Goal: Use online tool/utility: Utilize a website feature to perform a specific function

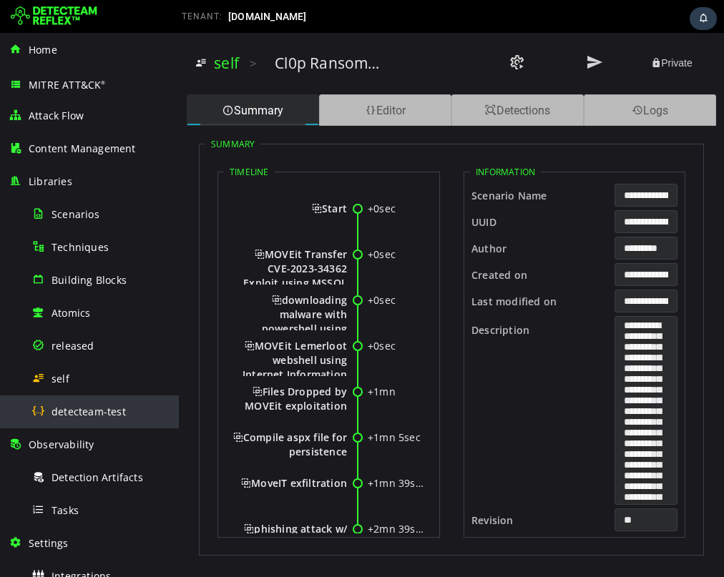
click at [65, 407] on span "detecteam-test" at bounding box center [89, 412] width 74 height 14
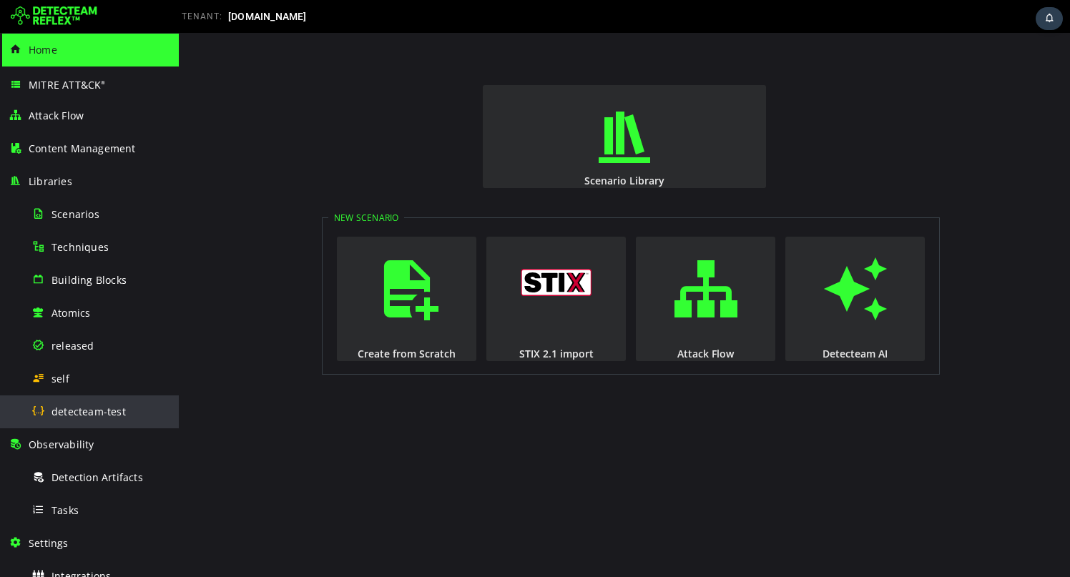
click at [69, 409] on span "detecteam-test" at bounding box center [89, 412] width 74 height 14
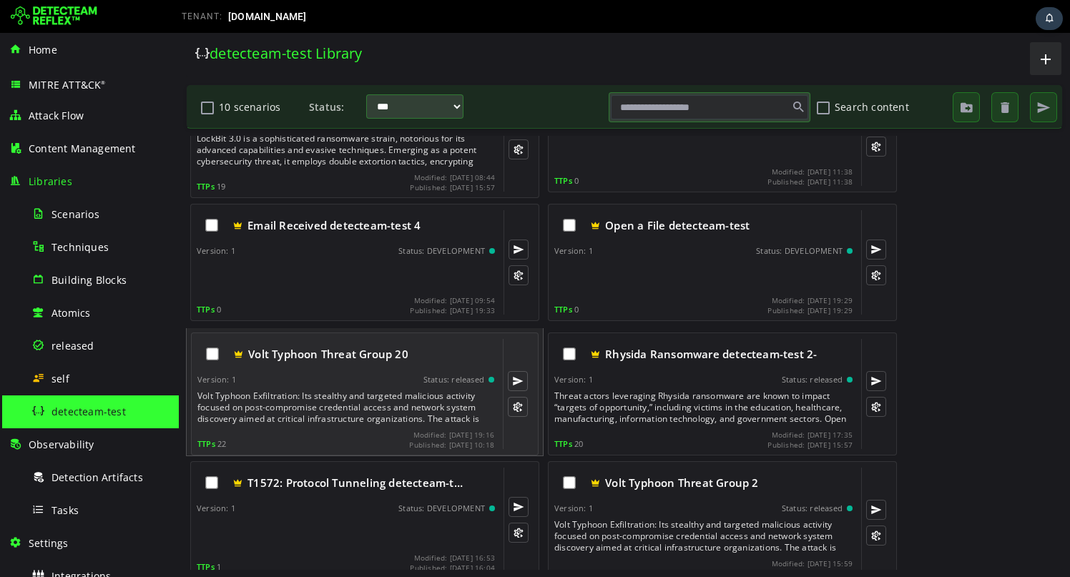
scroll to position [68, 0]
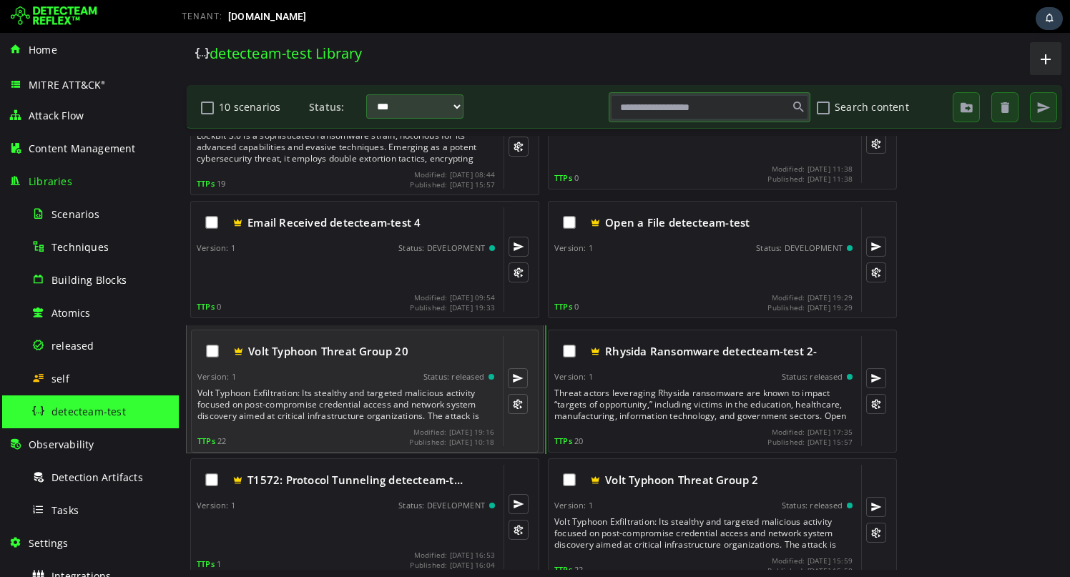
click at [381, 363] on div "Volt Typhoon Threat Group 20" at bounding box center [345, 351] width 297 height 30
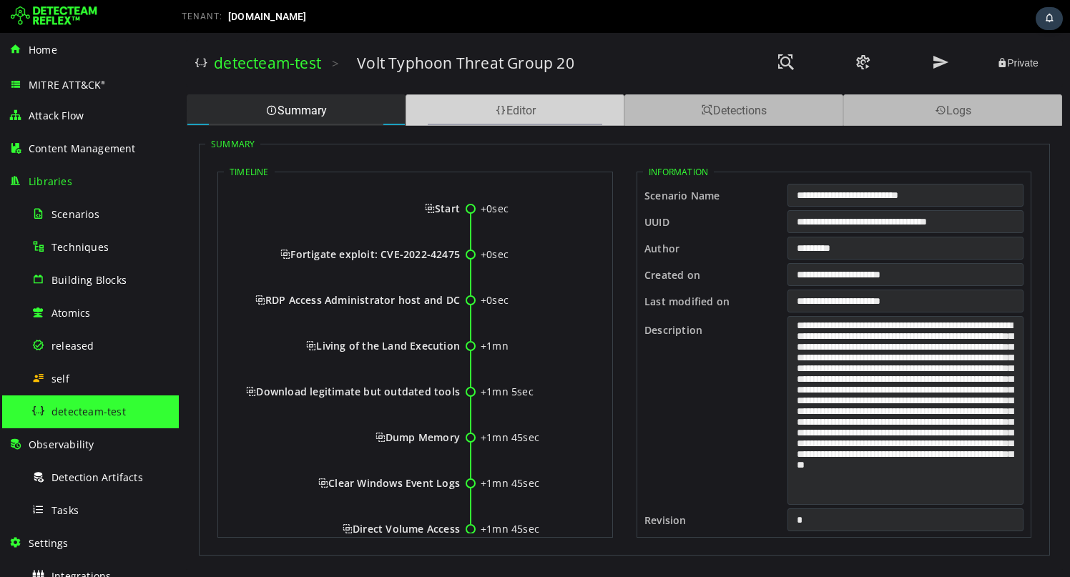
click at [533, 105] on div "Editor" at bounding box center [515, 109] width 219 height 31
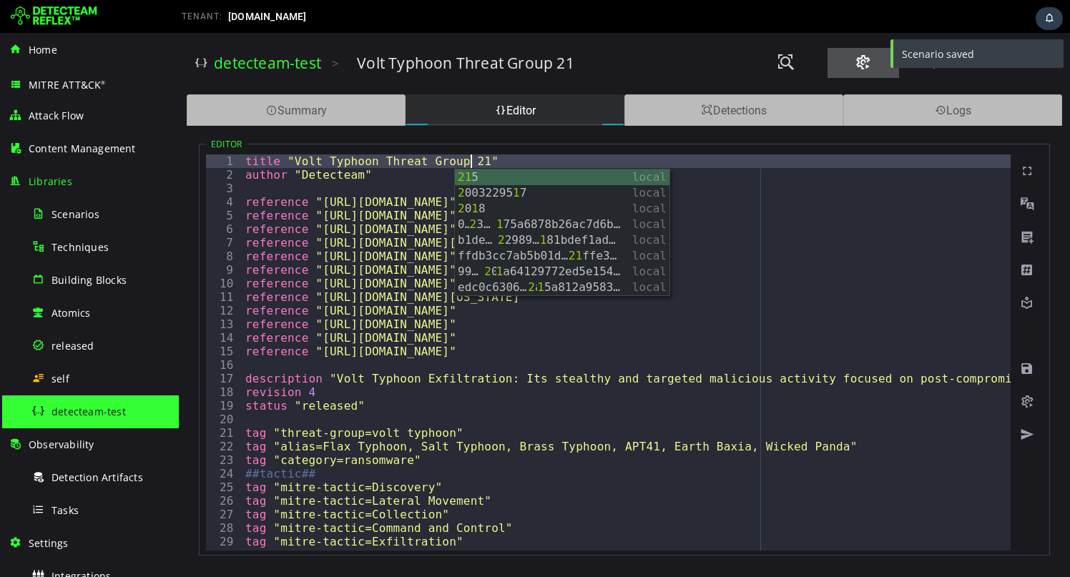
type textarea "**********"
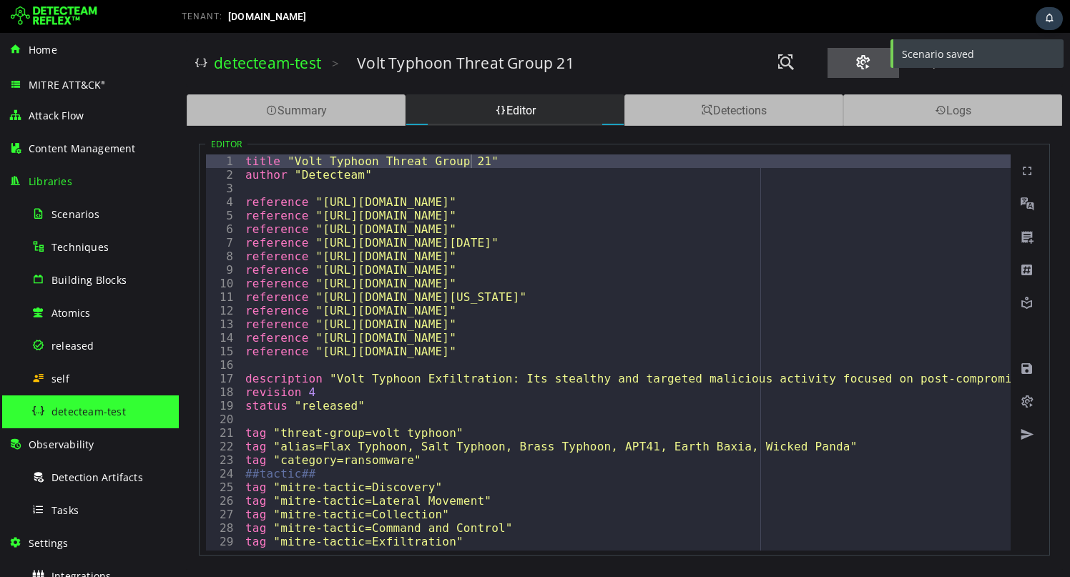
click at [723, 66] on button at bounding box center [864, 63] width 72 height 30
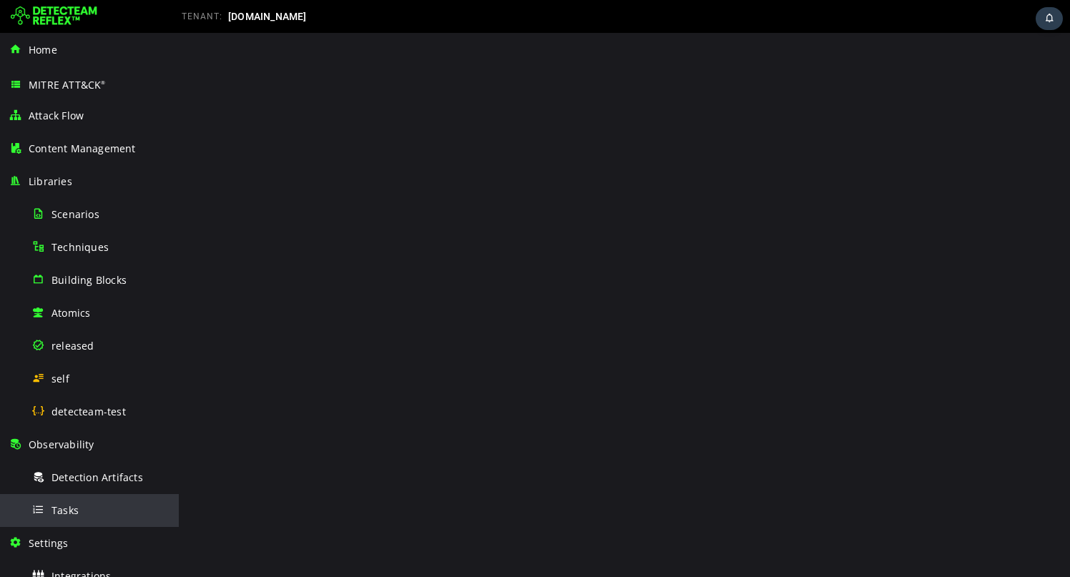
click at [54, 508] on span "Tasks" at bounding box center [65, 511] width 27 height 14
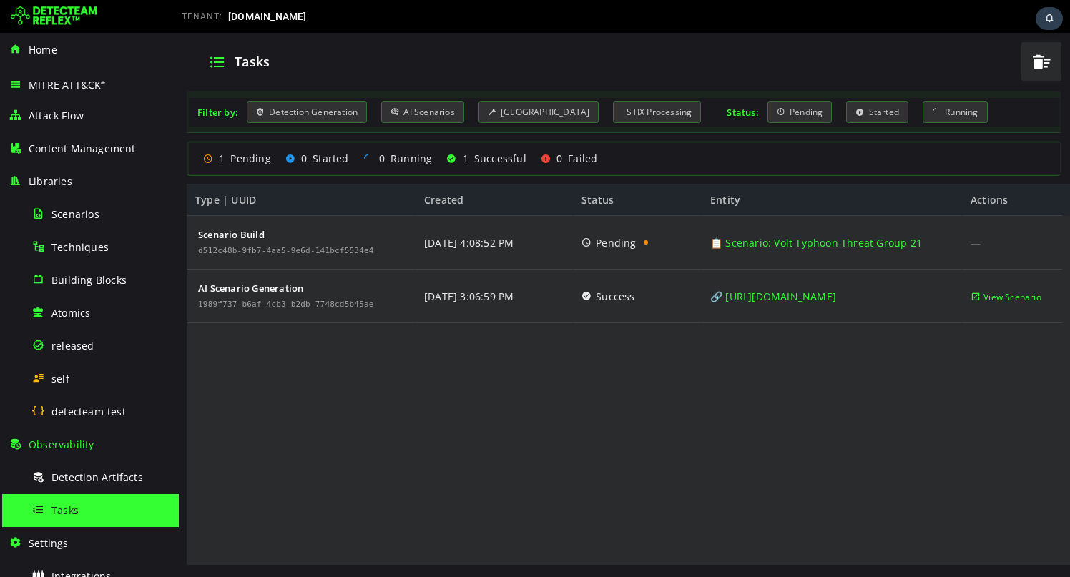
click at [72, 16] on img at bounding box center [54, 16] width 87 height 23
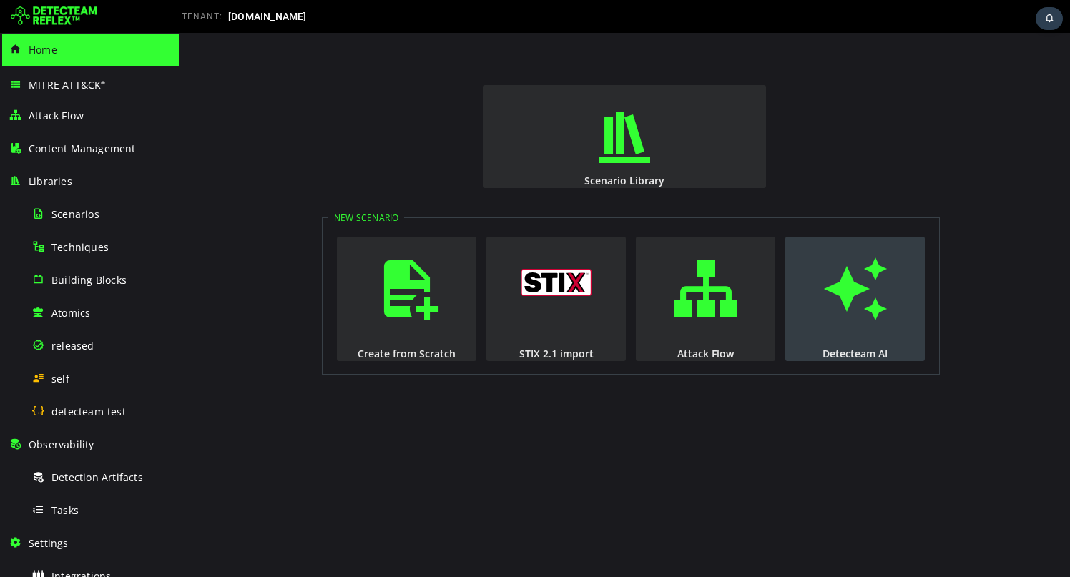
click at [848, 288] on span "button" at bounding box center [855, 288] width 14 height 97
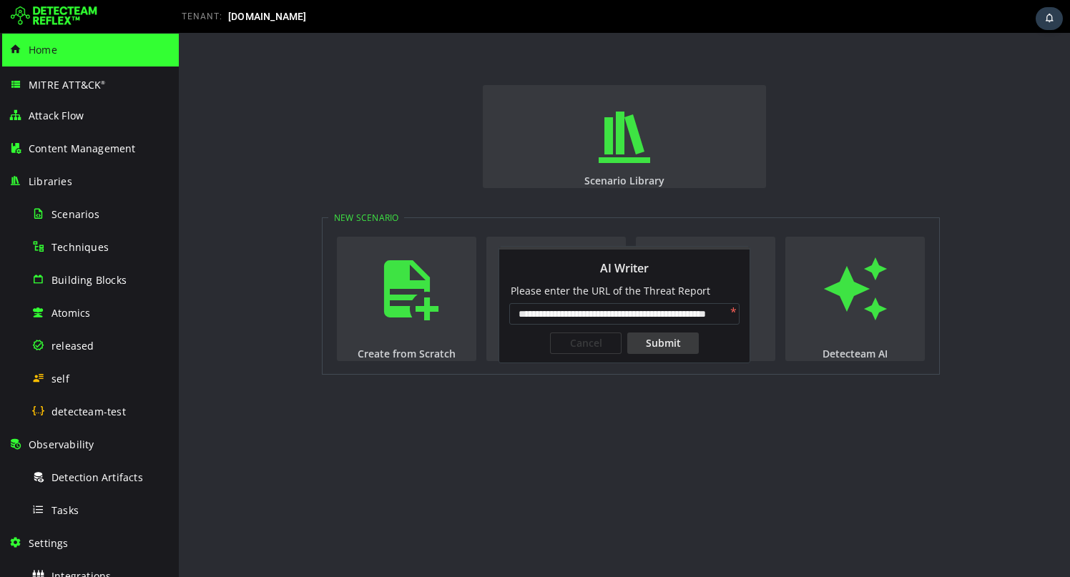
scroll to position [0, 49]
type input "**********"
click at [675, 342] on div "Submit" at bounding box center [663, 343] width 72 height 21
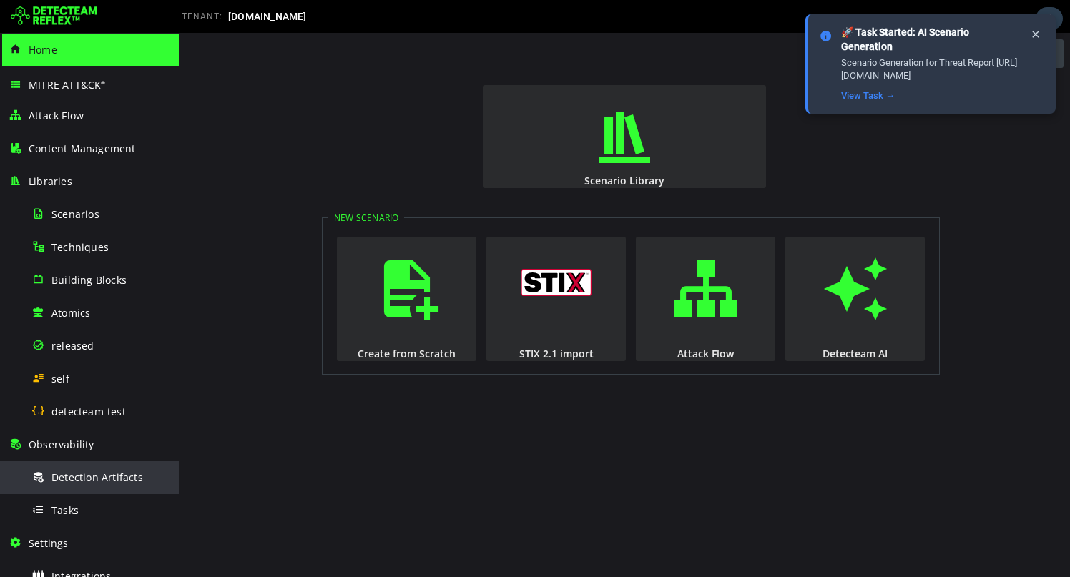
click at [81, 481] on span "Detection Artifacts" at bounding box center [98, 478] width 92 height 14
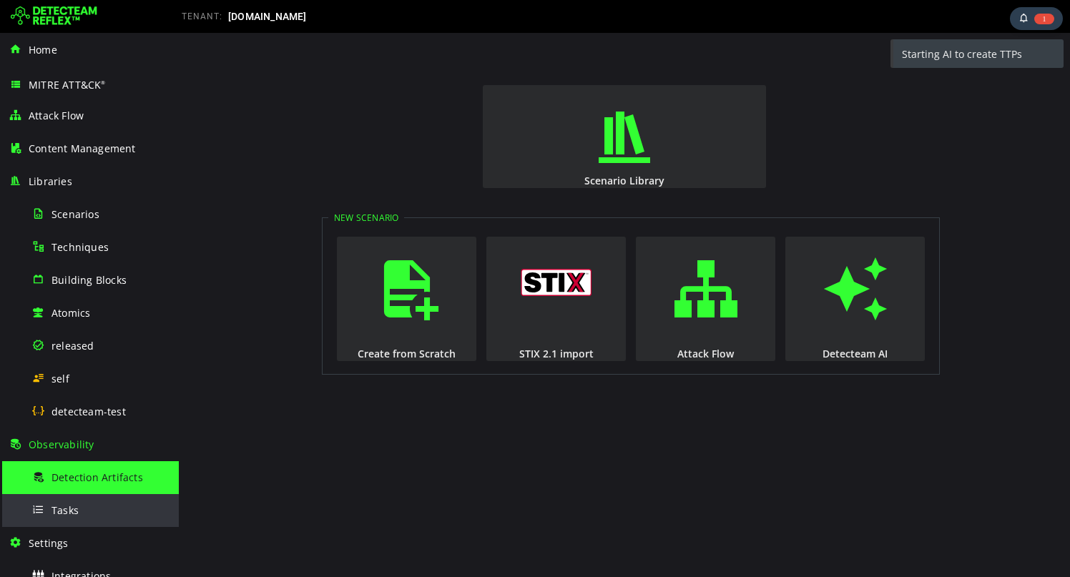
click at [67, 511] on span "Tasks" at bounding box center [65, 511] width 27 height 14
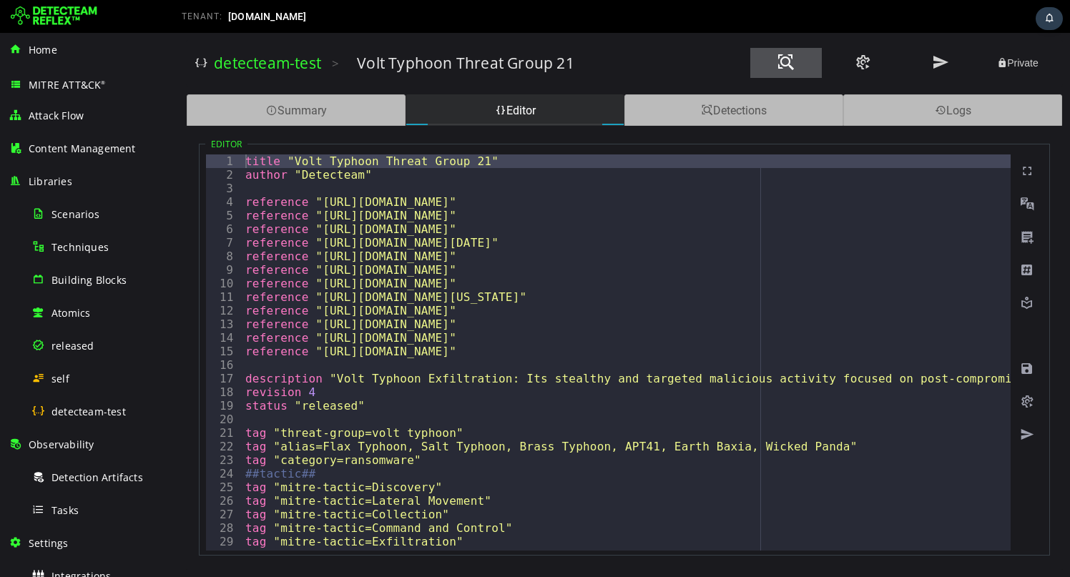
click at [790, 62] on span at bounding box center [786, 62] width 17 height 19
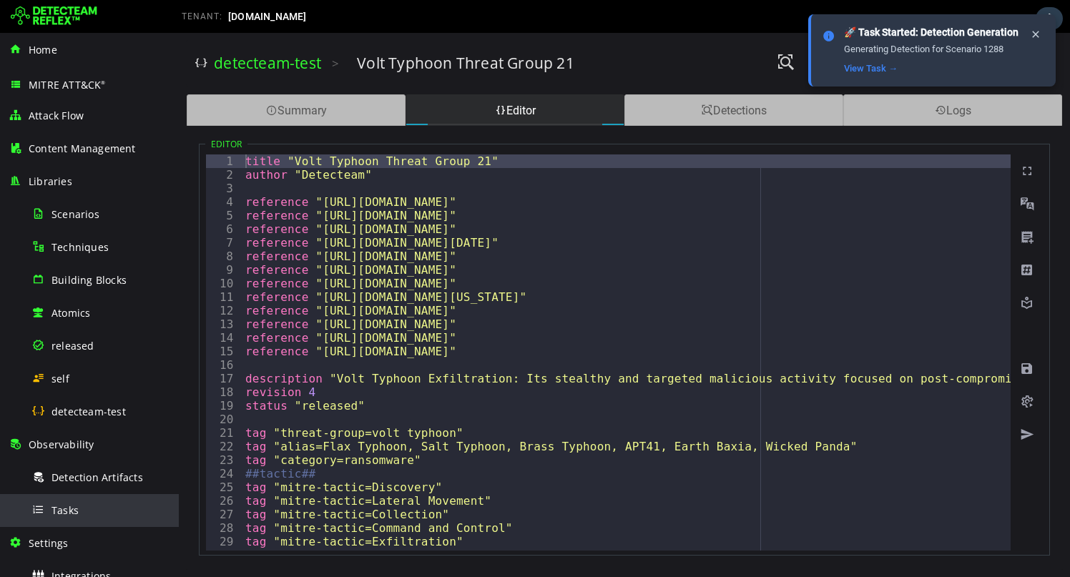
click at [107, 514] on div "Tasks" at bounding box center [100, 510] width 139 height 32
